Goal: Transaction & Acquisition: Purchase product/service

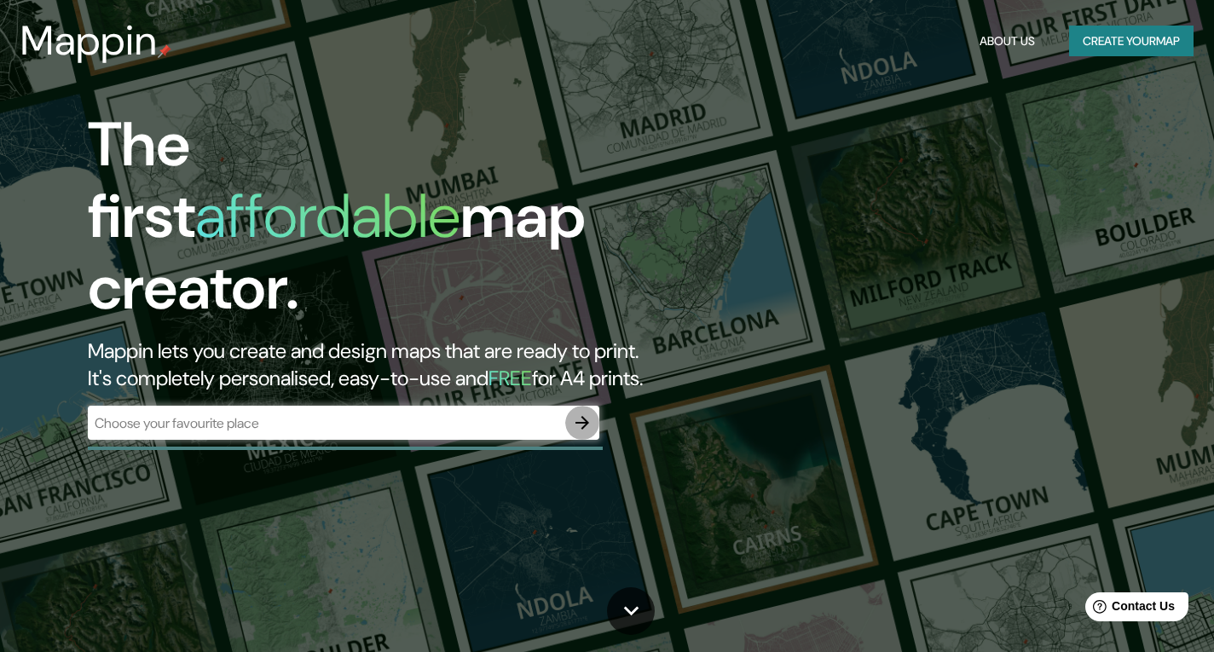
click at [572, 413] on icon "button" at bounding box center [582, 423] width 20 height 20
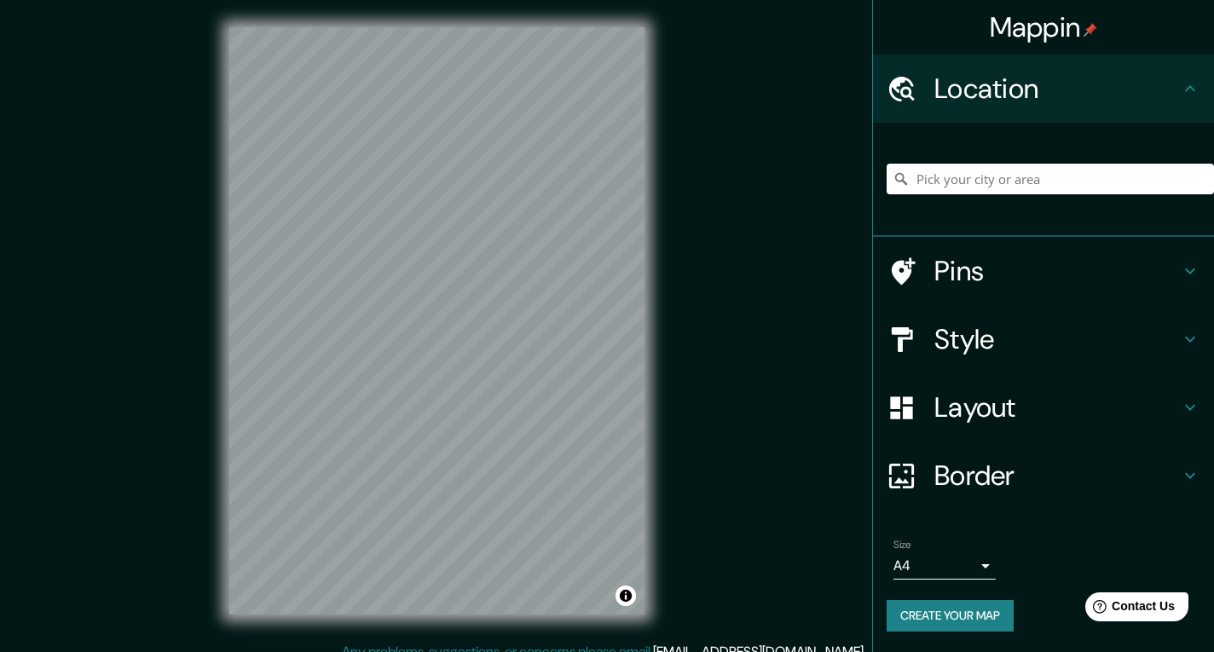
click at [745, 424] on div "Mappin Location Pins Style Layout Border Choose a border. Hint : you can make l…" at bounding box center [607, 334] width 1214 height 669
click at [1000, 651] on html "Mappin Location Pins Style Layout Border Choose a border. Hint : you can make l…" at bounding box center [607, 326] width 1214 height 652
click at [912, 648] on div "Mappin Location Pins Style Layout Border Choose a border. Hint : you can make l…" at bounding box center [607, 334] width 1214 height 669
click at [842, 483] on div "Mappin Location Pins Style Layout Border Choose a border. Hint : you can make l…" at bounding box center [607, 334] width 1214 height 669
click at [816, 347] on div "Mappin Location Pins Style Layout Border Choose a border. Hint : you can make l…" at bounding box center [607, 334] width 1214 height 669
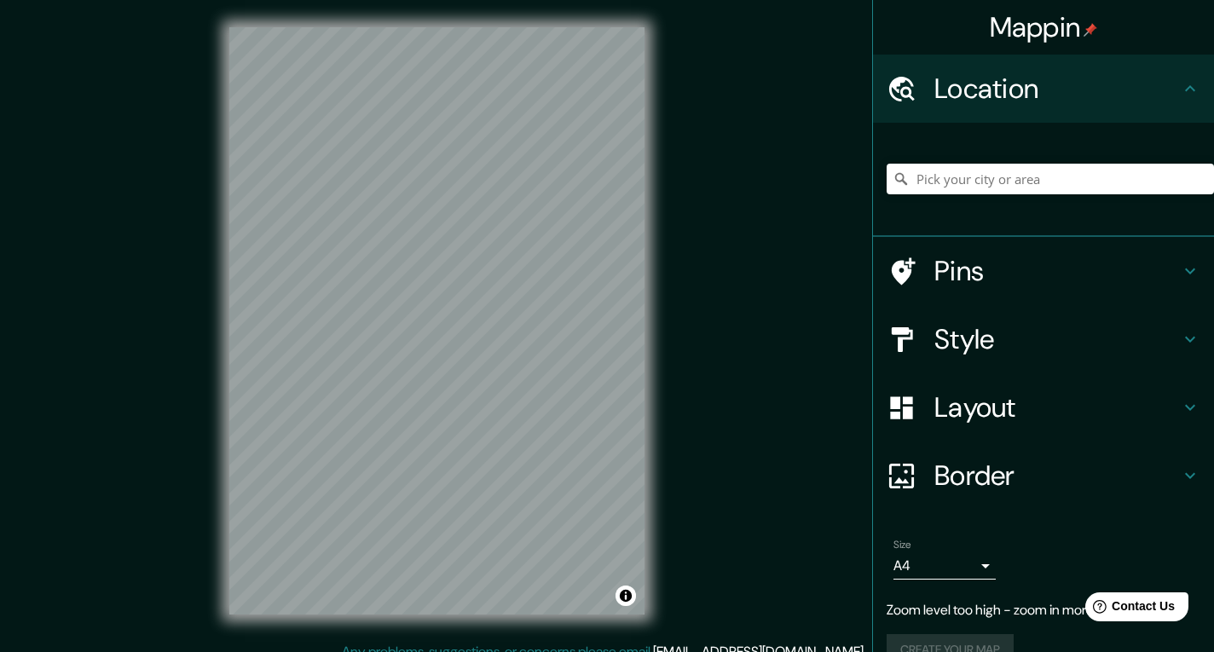
click at [831, 305] on div "Mappin Location Pins Style Layout Border Choose a border. Hint : you can make l…" at bounding box center [607, 334] width 1214 height 669
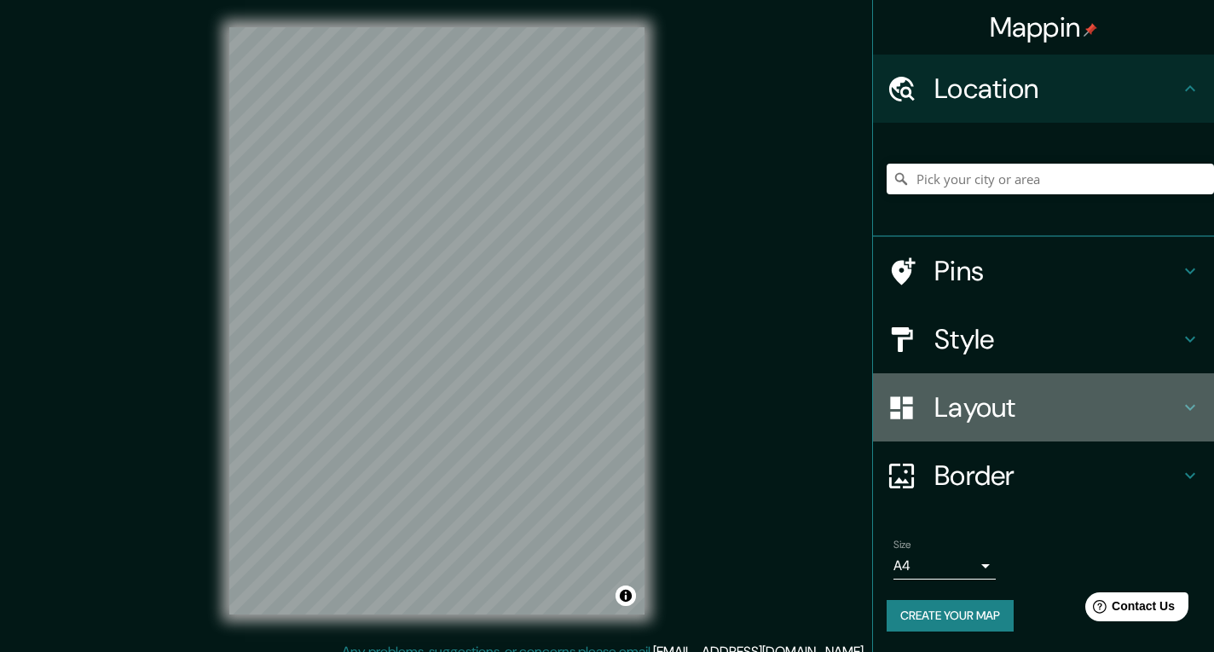
click at [996, 416] on h4 "Layout" at bounding box center [1058, 408] width 246 height 34
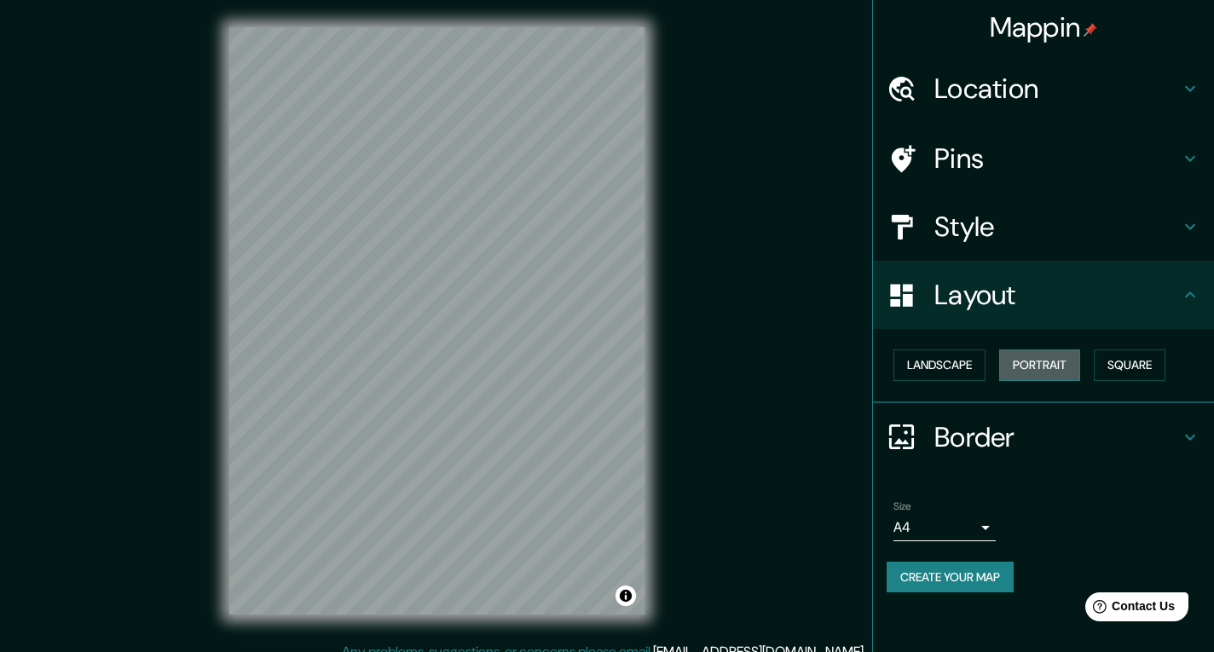
click at [1055, 376] on button "Portrait" at bounding box center [1039, 366] width 81 height 32
click at [975, 361] on button "Landscape" at bounding box center [940, 366] width 92 height 32
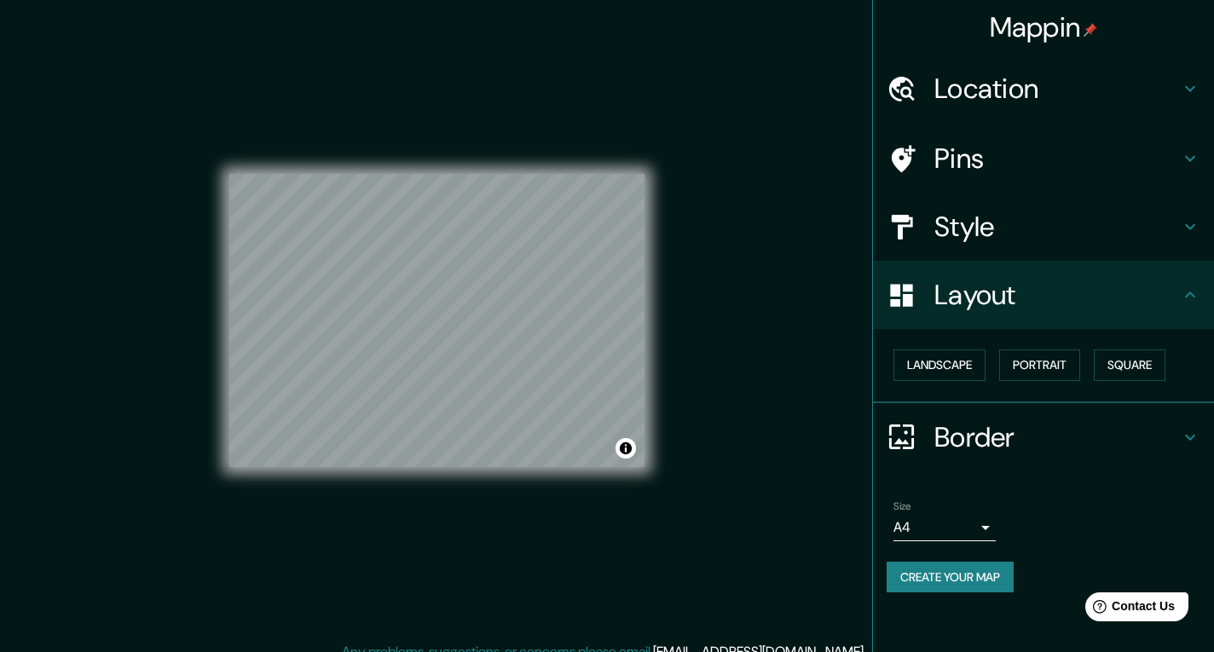
click at [977, 189] on div "Pins" at bounding box center [1043, 158] width 341 height 68
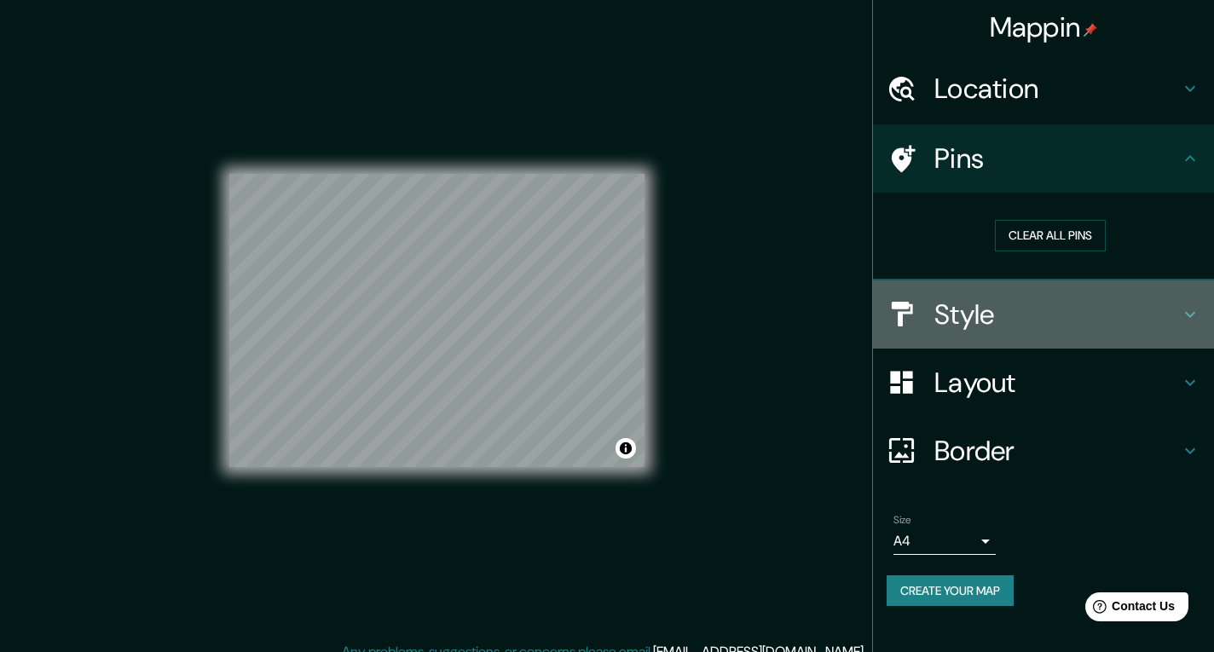
click at [970, 303] on h4 "Style" at bounding box center [1058, 315] width 246 height 34
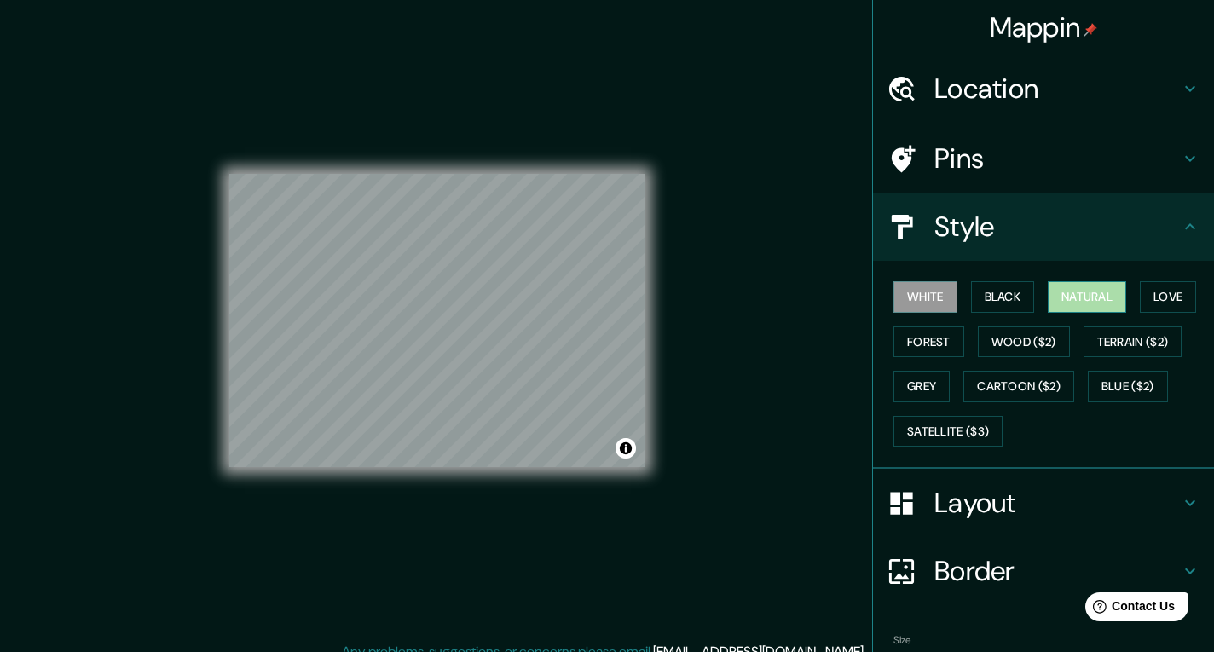
click at [1082, 298] on button "Natural" at bounding box center [1087, 297] width 78 height 32
click at [987, 172] on h4 "Pins" at bounding box center [1058, 159] width 246 height 34
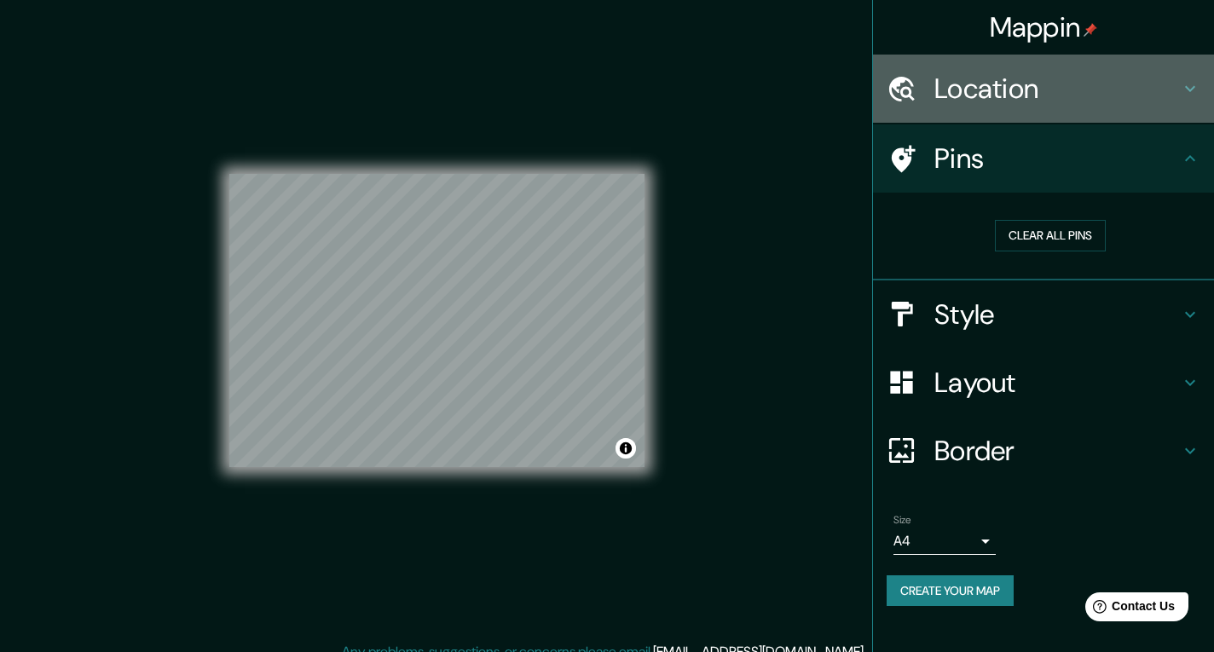
click at [1034, 99] on h4 "Location" at bounding box center [1058, 89] width 246 height 34
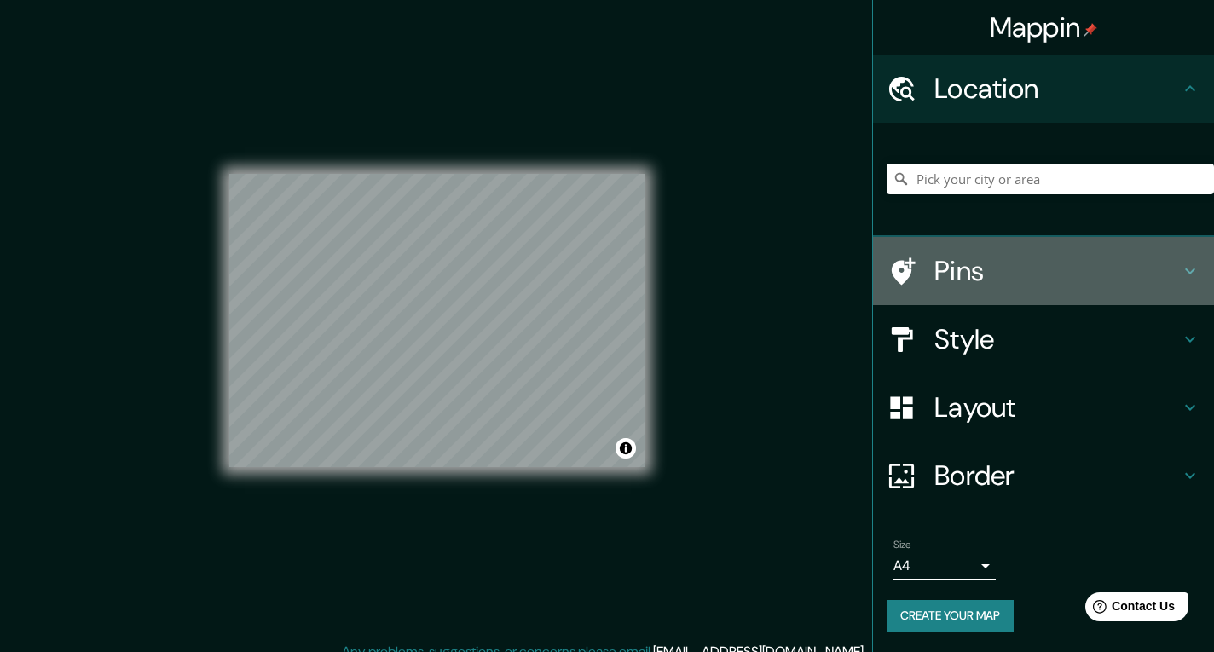
click at [992, 288] on div "Pins" at bounding box center [1043, 271] width 341 height 68
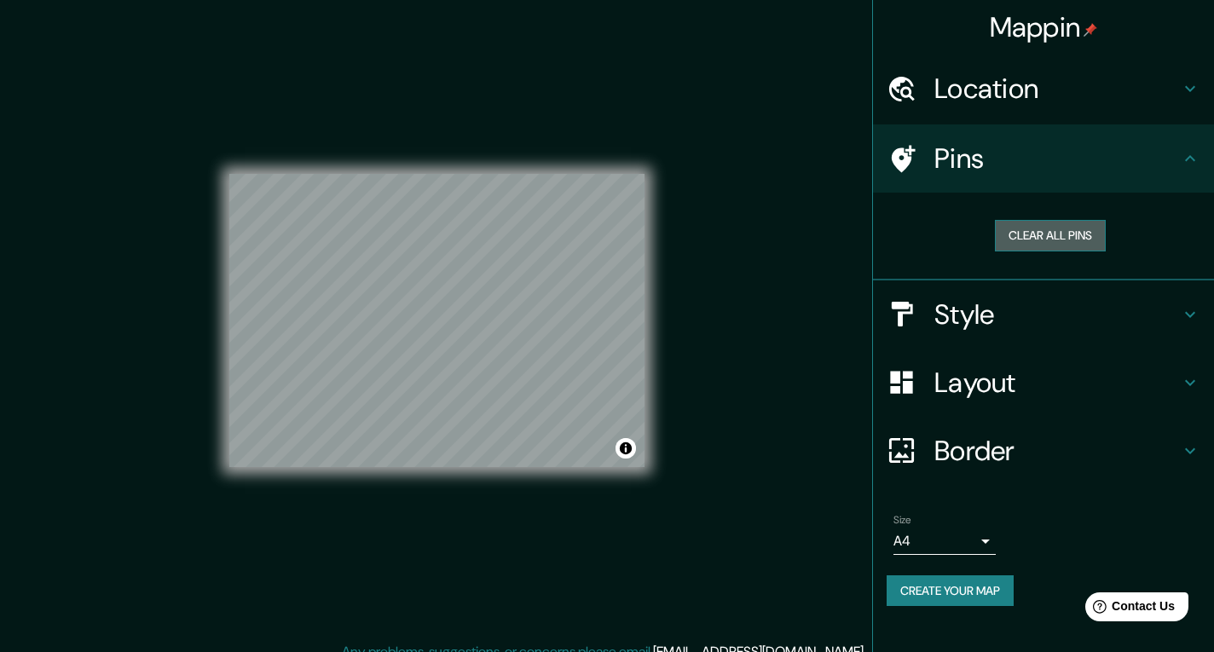
click at [1048, 225] on button "Clear all pins" at bounding box center [1050, 236] width 111 height 32
click at [622, 448] on button "Toggle attribution" at bounding box center [626, 448] width 20 height 20
